Goal: Book appointment/travel/reservation

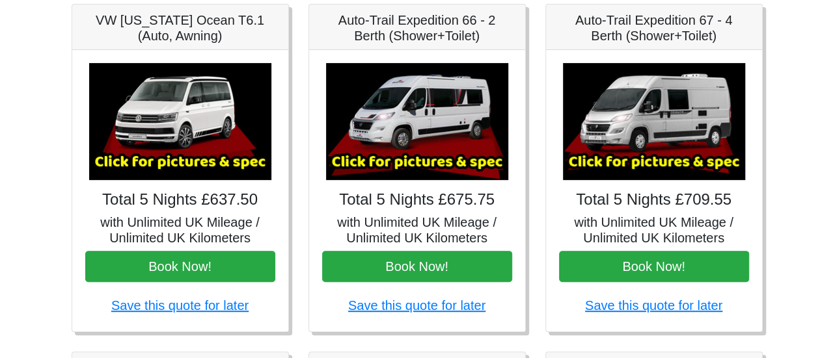
scroll to position [194, 0]
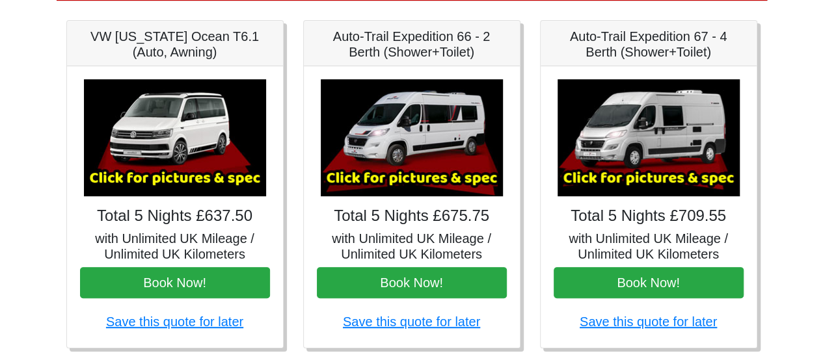
click at [180, 160] on img at bounding box center [175, 137] width 182 height 117
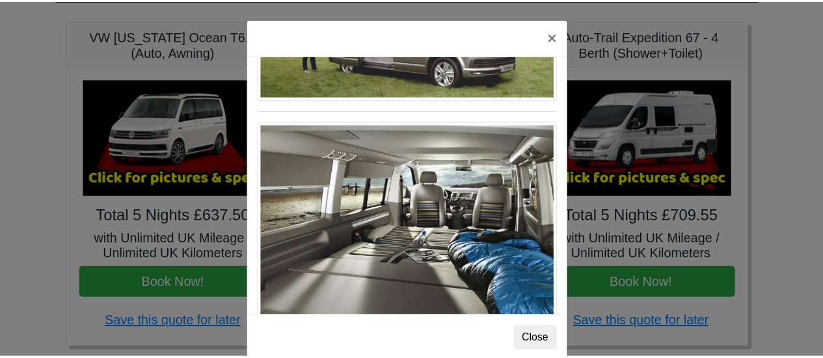
scroll to position [270, 0]
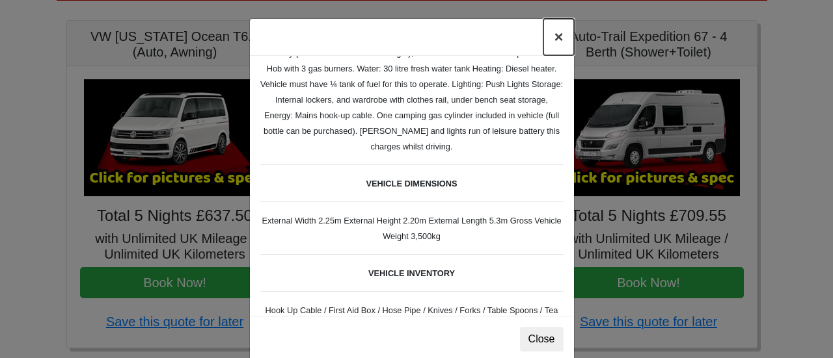
click at [552, 31] on button "×" at bounding box center [558, 37] width 30 height 36
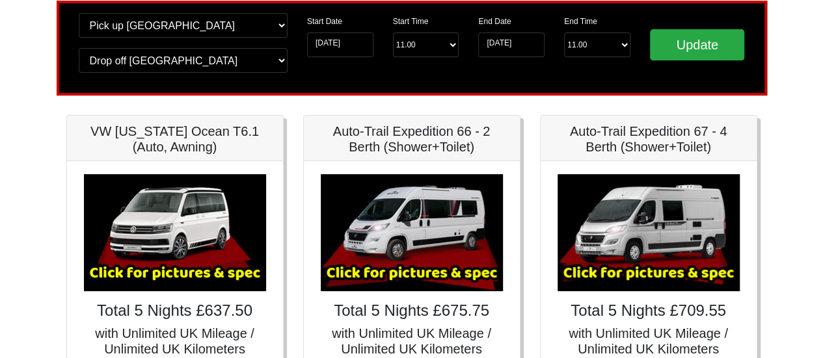
scroll to position [0, 0]
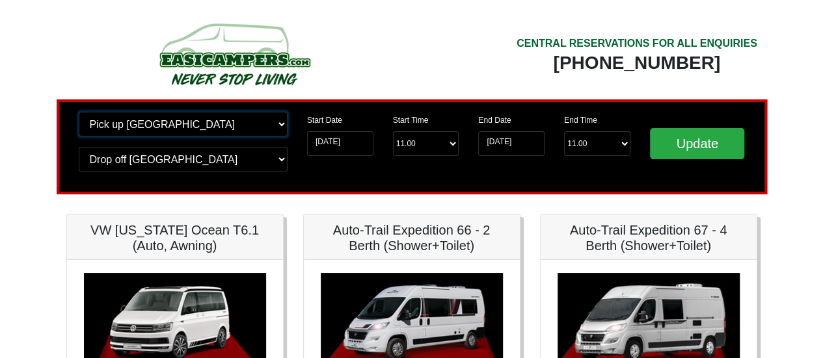
click at [182, 128] on select "Change pick up location? Pick up Edinburgh Birmingham Airport Blackburn Lancash…" at bounding box center [183, 124] width 209 height 25
click at [79, 112] on select "Change pick up location? Pick up Edinburgh Birmingham Airport Blackburn Lancash…" at bounding box center [183, 124] width 209 height 25
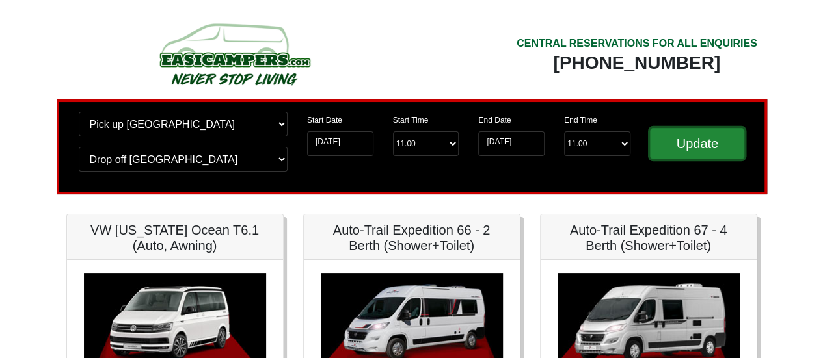
click at [704, 153] on input "Update" at bounding box center [697, 143] width 95 height 31
click at [686, 149] on input "Update" at bounding box center [697, 143] width 95 height 31
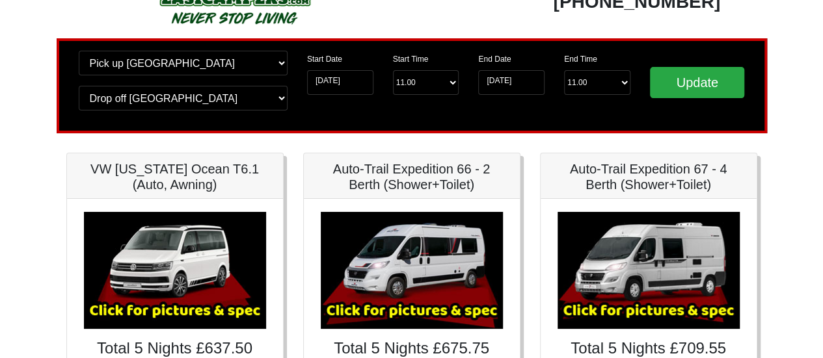
scroll to position [55, 0]
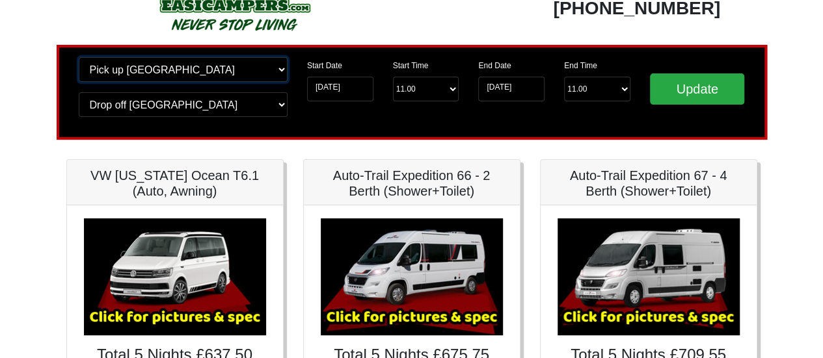
click at [219, 70] on select "Change pick up location? Pick up [GEOGRAPHIC_DATA] [GEOGRAPHIC_DATA] [GEOGRAPHI…" at bounding box center [183, 69] width 209 height 25
select select "EDI"
click at [79, 57] on select "Change pick up location? Pick up [GEOGRAPHIC_DATA] [GEOGRAPHIC_DATA] [GEOGRAPHI…" at bounding box center [183, 69] width 209 height 25
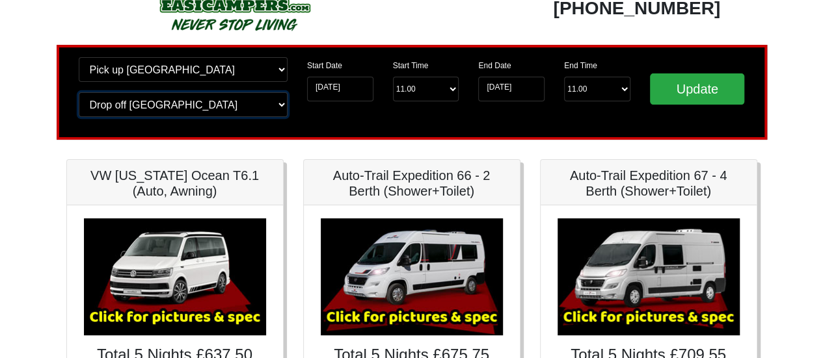
click at [182, 109] on select "Change drop off location? Drop off [GEOGRAPHIC_DATA] [GEOGRAPHIC_DATA] [GEOGRAP…" at bounding box center [183, 104] width 209 height 25
select select "EDI"
click at [79, 92] on select "Change drop off location? Drop off [GEOGRAPHIC_DATA] [GEOGRAPHIC_DATA] [GEOGRAP…" at bounding box center [183, 104] width 209 height 25
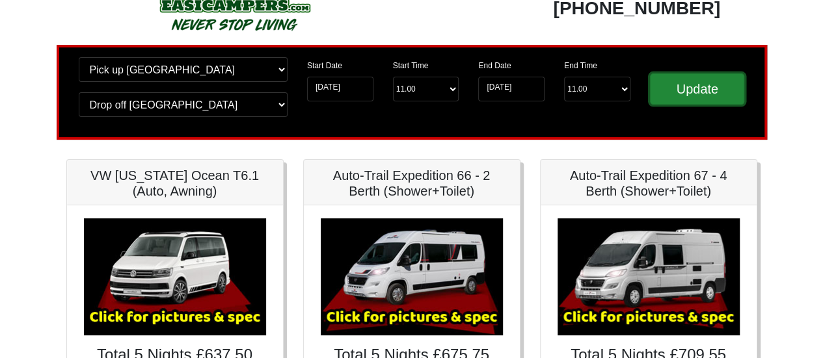
click at [740, 74] on input "Update" at bounding box center [697, 89] width 95 height 31
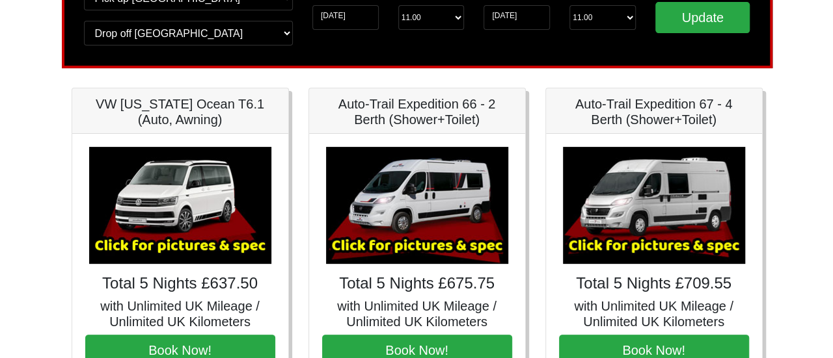
scroll to position [130, 0]
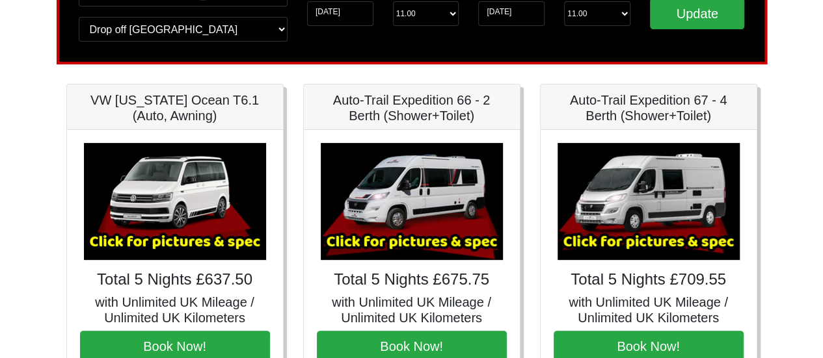
click at [157, 183] on img at bounding box center [175, 201] width 182 height 117
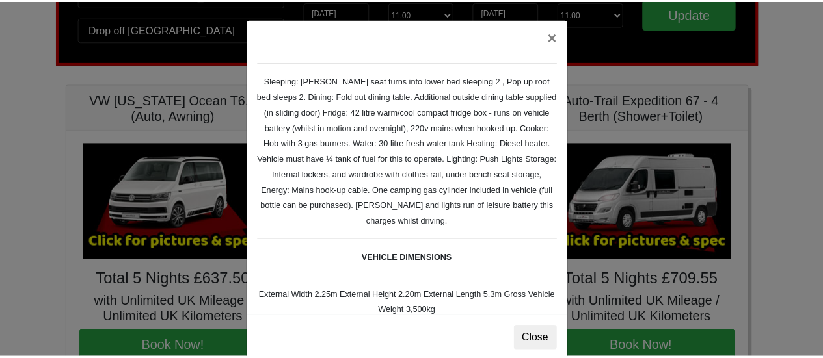
scroll to position [210, 0]
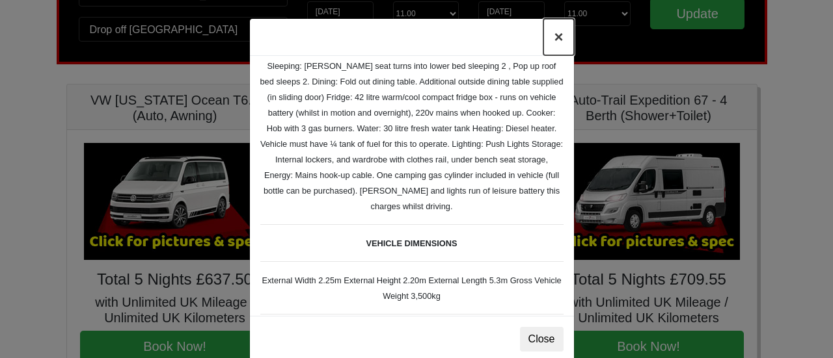
click at [553, 36] on button "×" at bounding box center [558, 37] width 30 height 36
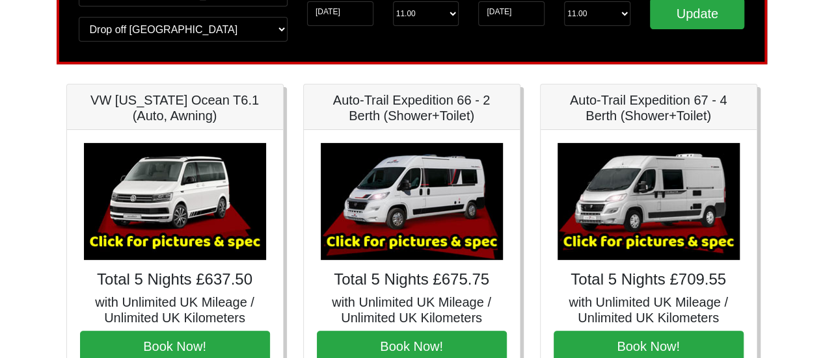
scroll to position [60, 0]
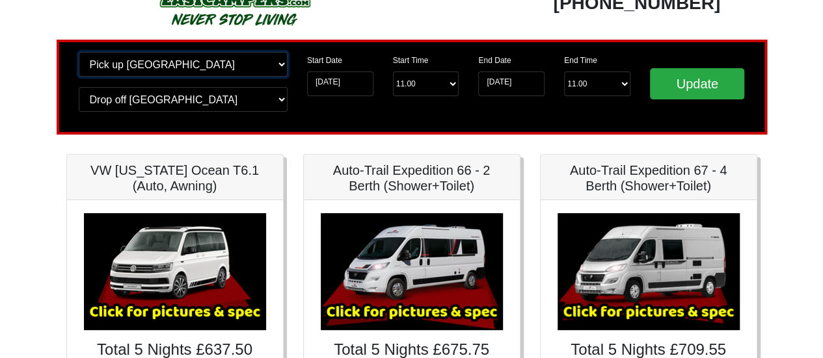
click at [209, 72] on select "Change pick up location? Pick up [GEOGRAPHIC_DATA] [GEOGRAPHIC_DATA] [GEOGRAPHI…" at bounding box center [183, 64] width 209 height 25
select select "BIR"
click at [79, 52] on select "Change pick up location? Pick up [GEOGRAPHIC_DATA] [GEOGRAPHIC_DATA] [GEOGRAPHI…" at bounding box center [183, 64] width 209 height 25
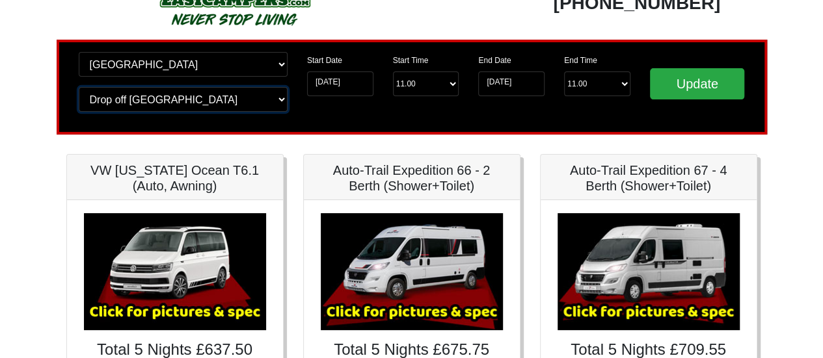
click at [172, 106] on select "Change drop off location? Drop off [GEOGRAPHIC_DATA] [GEOGRAPHIC_DATA] [GEOGRAP…" at bounding box center [183, 99] width 209 height 25
click at [79, 87] on select "Change drop off location? Drop off [GEOGRAPHIC_DATA] [GEOGRAPHIC_DATA] [GEOGRAP…" at bounding box center [183, 99] width 209 height 25
click at [168, 105] on select "Change drop off location? Drop off [GEOGRAPHIC_DATA] [GEOGRAPHIC_DATA] [GEOGRAP…" at bounding box center [183, 99] width 209 height 25
select select "EDI"
click at [79, 87] on select "Change drop off location? Drop off [GEOGRAPHIC_DATA] [GEOGRAPHIC_DATA] [GEOGRAP…" at bounding box center [183, 99] width 209 height 25
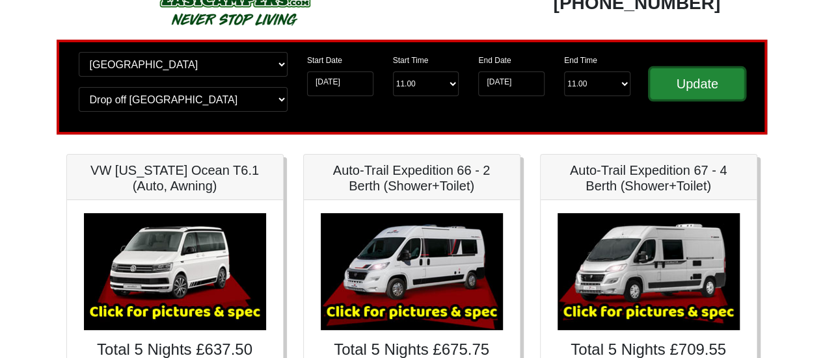
click at [700, 92] on input "Update" at bounding box center [697, 83] width 95 height 31
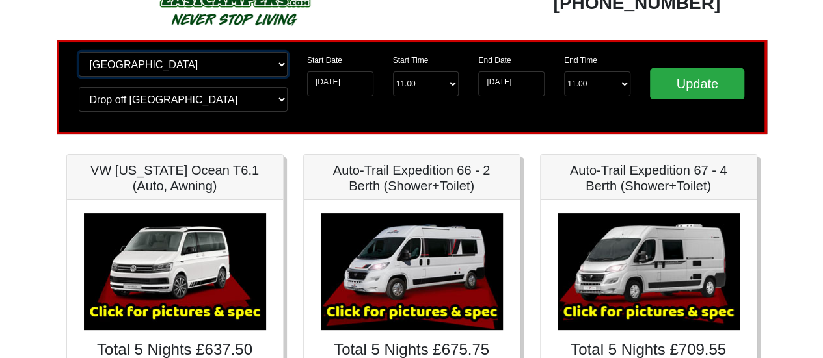
click at [204, 57] on select "Change pick up location? Pick up [GEOGRAPHIC_DATA] [GEOGRAPHIC_DATA] [GEOGRAPHI…" at bounding box center [183, 64] width 209 height 25
select select "EDI"
click at [79, 52] on select "Change pick up location? Pick up [GEOGRAPHIC_DATA] [GEOGRAPHIC_DATA] [GEOGRAPHI…" at bounding box center [183, 64] width 209 height 25
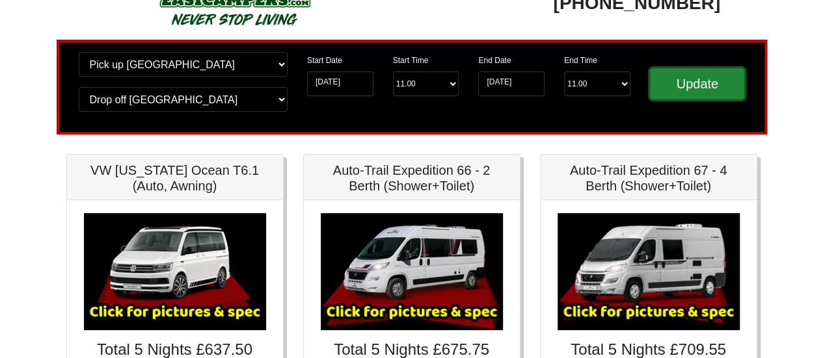
click at [686, 77] on input "Update" at bounding box center [697, 83] width 95 height 31
